Goal: Transaction & Acquisition: Book appointment/travel/reservation

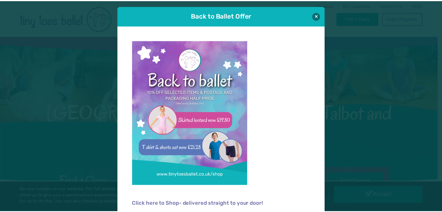
scroll to position [6, 0]
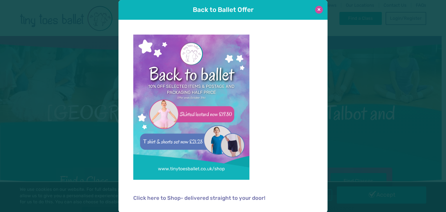
click at [319, 10] on button at bounding box center [319, 10] width 8 height 8
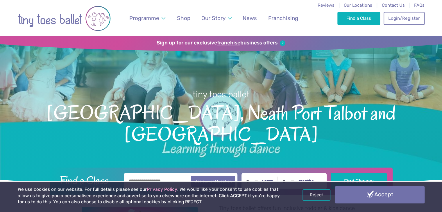
click at [382, 190] on link "Accept" at bounding box center [379, 194] width 89 height 17
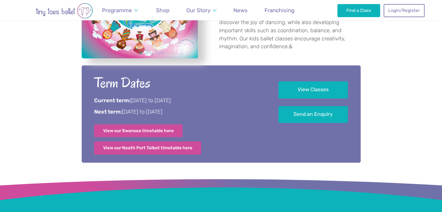
scroll to position [253, 0]
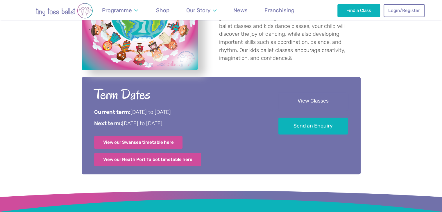
click at [292, 98] on link "View Classes" at bounding box center [312, 101] width 69 height 17
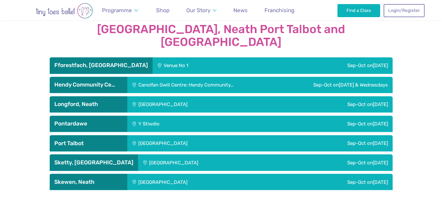
click at [204, 77] on div "Canolfan Gwili Centre: Hendy Community…" at bounding box center [202, 85] width 151 height 16
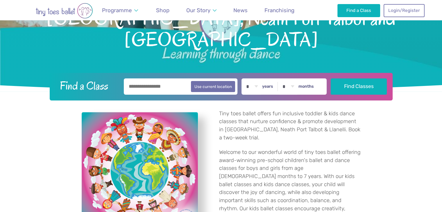
scroll to position [85, 0]
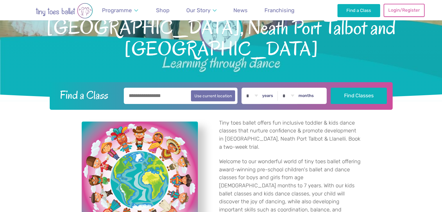
click at [406, 8] on link "Login/Register" at bounding box center [403, 10] width 41 height 13
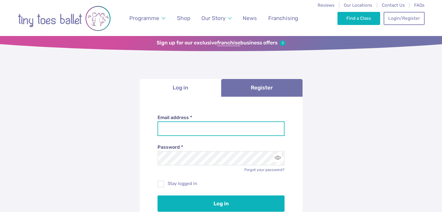
click at [187, 124] on input "Email address *" at bounding box center [220, 128] width 127 height 15
type input "**********"
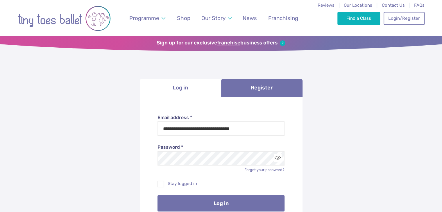
click at [220, 200] on button "Log in" at bounding box center [220, 203] width 127 height 16
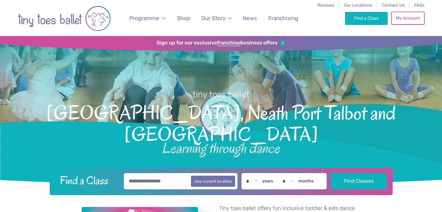
click at [418, 21] on link "My Account" at bounding box center [407, 18] width 33 height 13
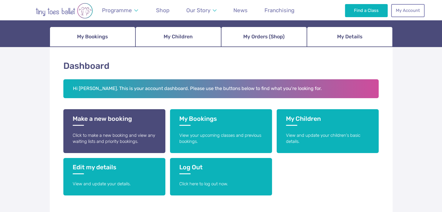
scroll to position [62, 0]
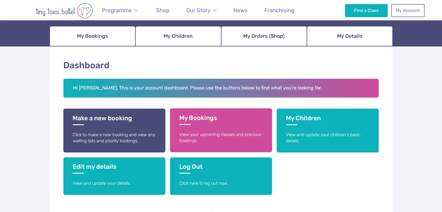
click at [186, 118] on h3 "My Bookings" at bounding box center [220, 119] width 83 height 11
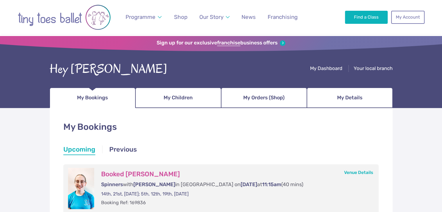
drag, startPoint x: 446, startPoint y: 40, endPoint x: 446, endPoint y: 37, distance: 3.2
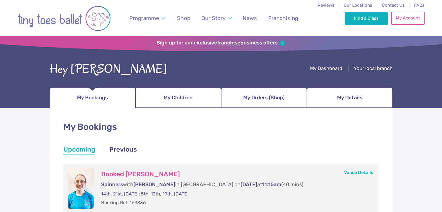
click at [401, 17] on link "My Account" at bounding box center [407, 18] width 33 height 13
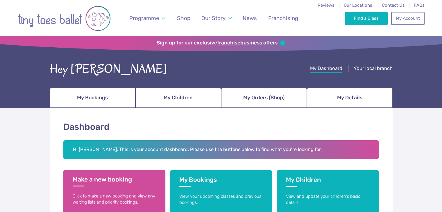
click at [141, 192] on link "Make a new booking Click to make a new booking and view any waiting lists and p…" at bounding box center [114, 192] width 102 height 44
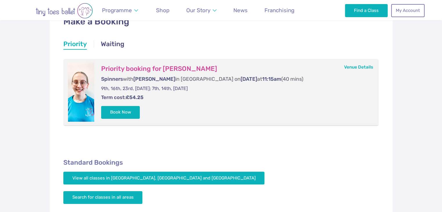
scroll to position [105, 0]
